Goal: Navigation & Orientation: Find specific page/section

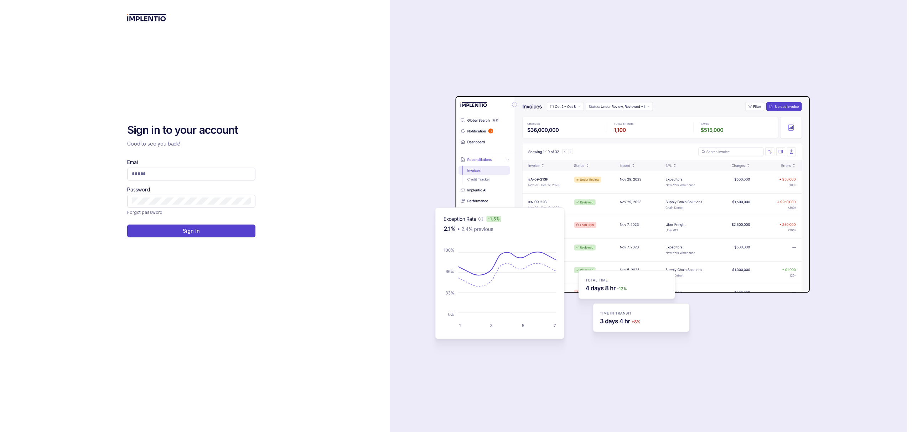
click at [148, 176] on input "Email" at bounding box center [191, 173] width 119 height 7
click at [0, 432] on com-1password-button at bounding box center [0, 432] width 0 height 0
click at [169, 173] on input "Email" at bounding box center [191, 173] width 119 height 7
type input "**********"
